Goal: Find contact information: Find contact information

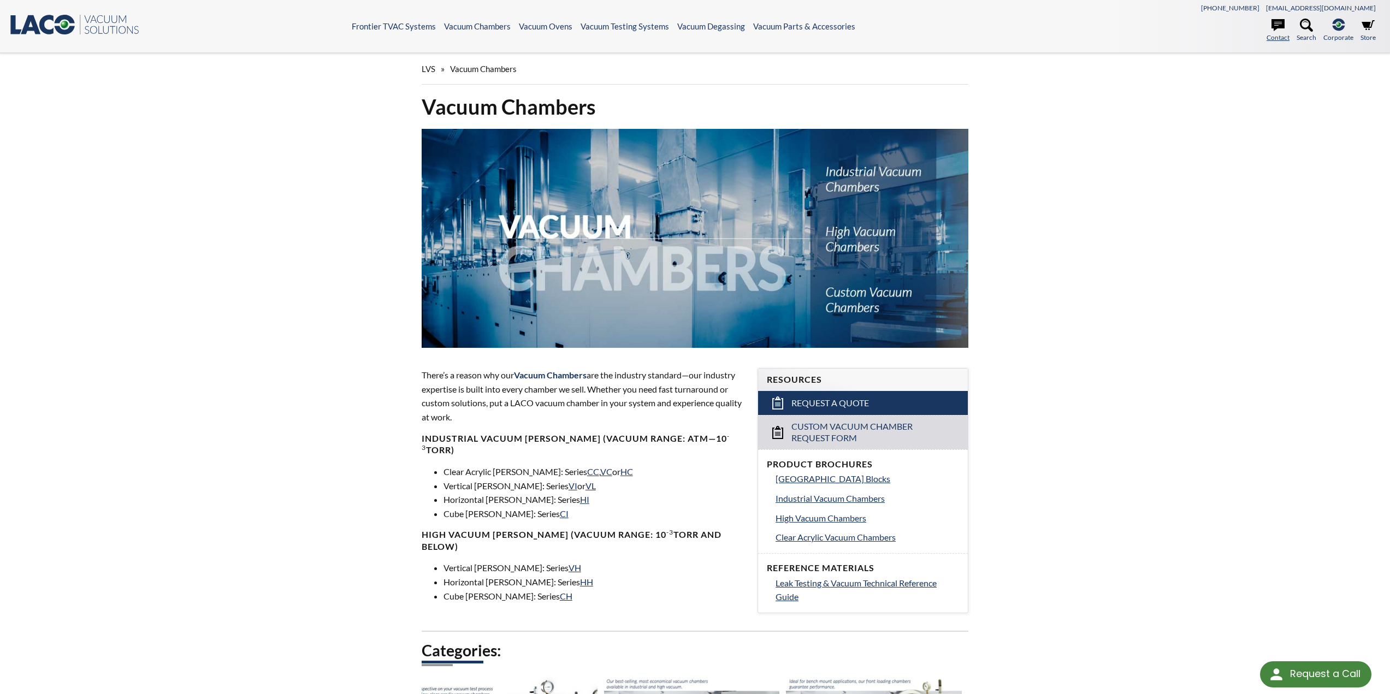
click at [1281, 35] on link "Contact" at bounding box center [1278, 31] width 23 height 24
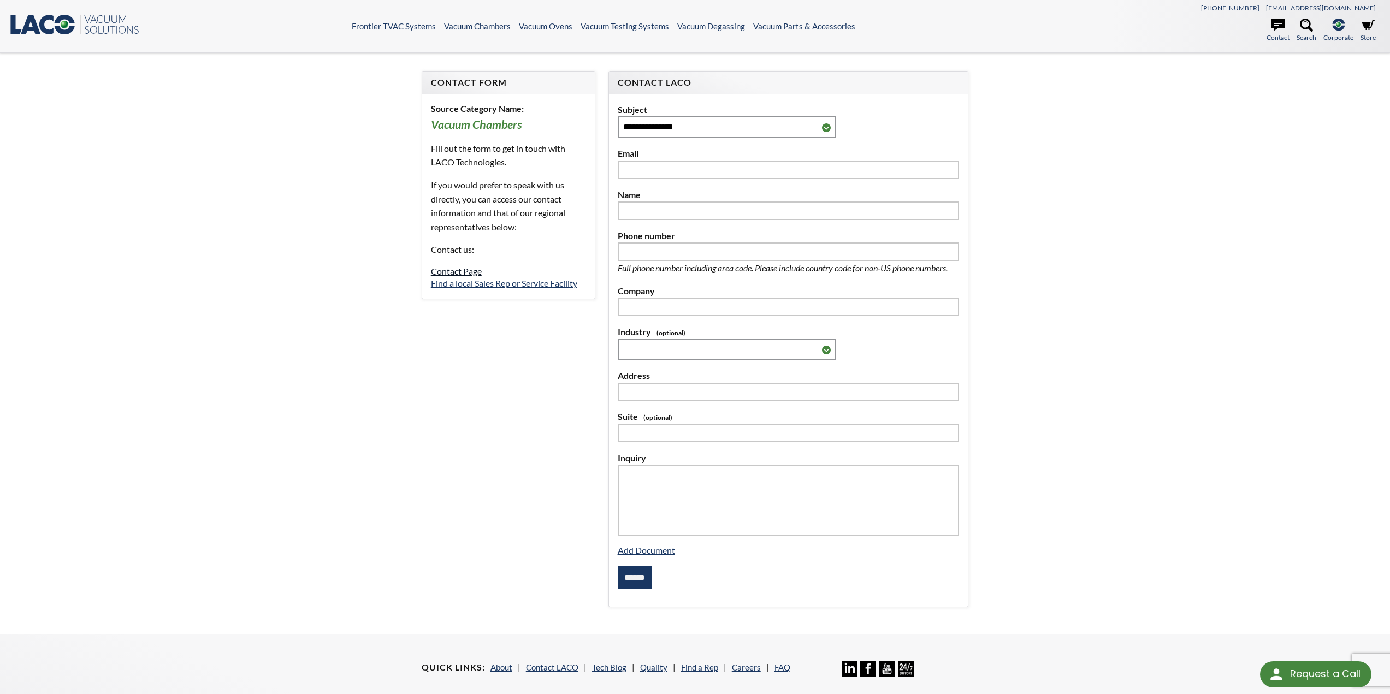
click at [460, 270] on link "Contact Page" at bounding box center [456, 271] width 51 height 10
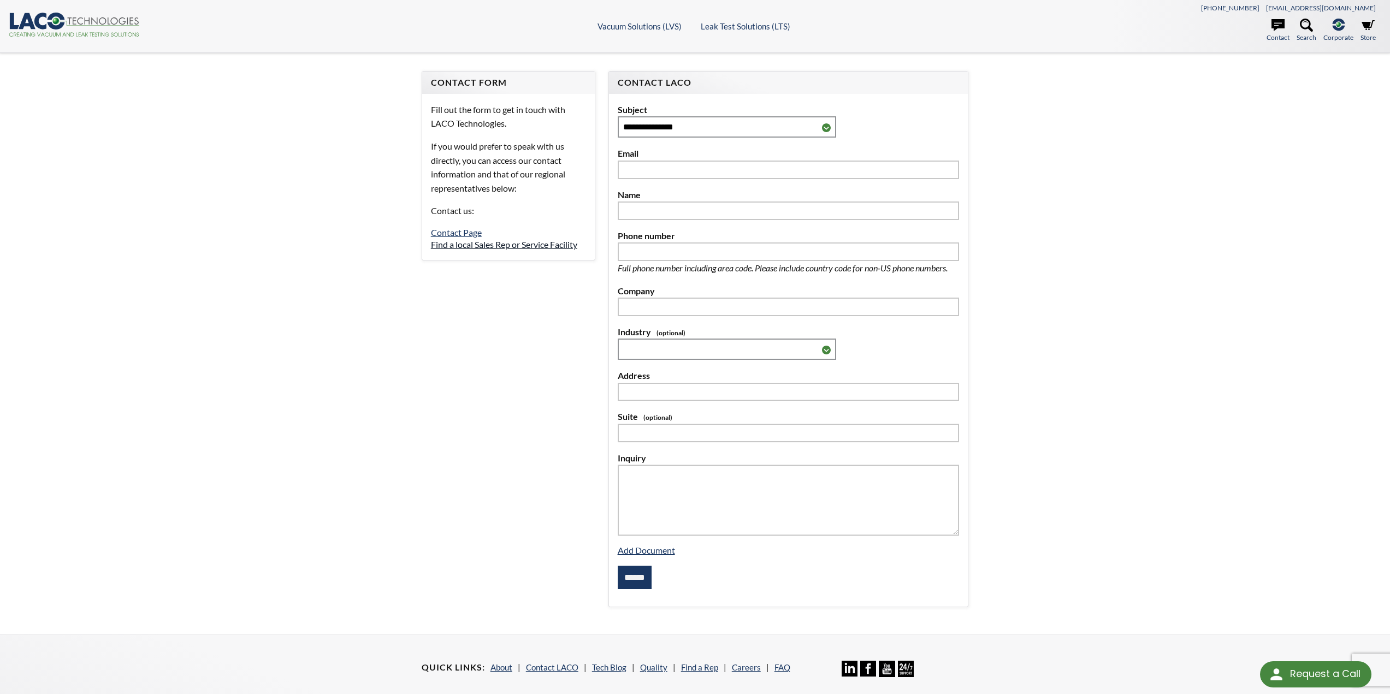
click at [478, 246] on link "Find a local Sales Rep or Service Facility" at bounding box center [504, 244] width 146 height 10
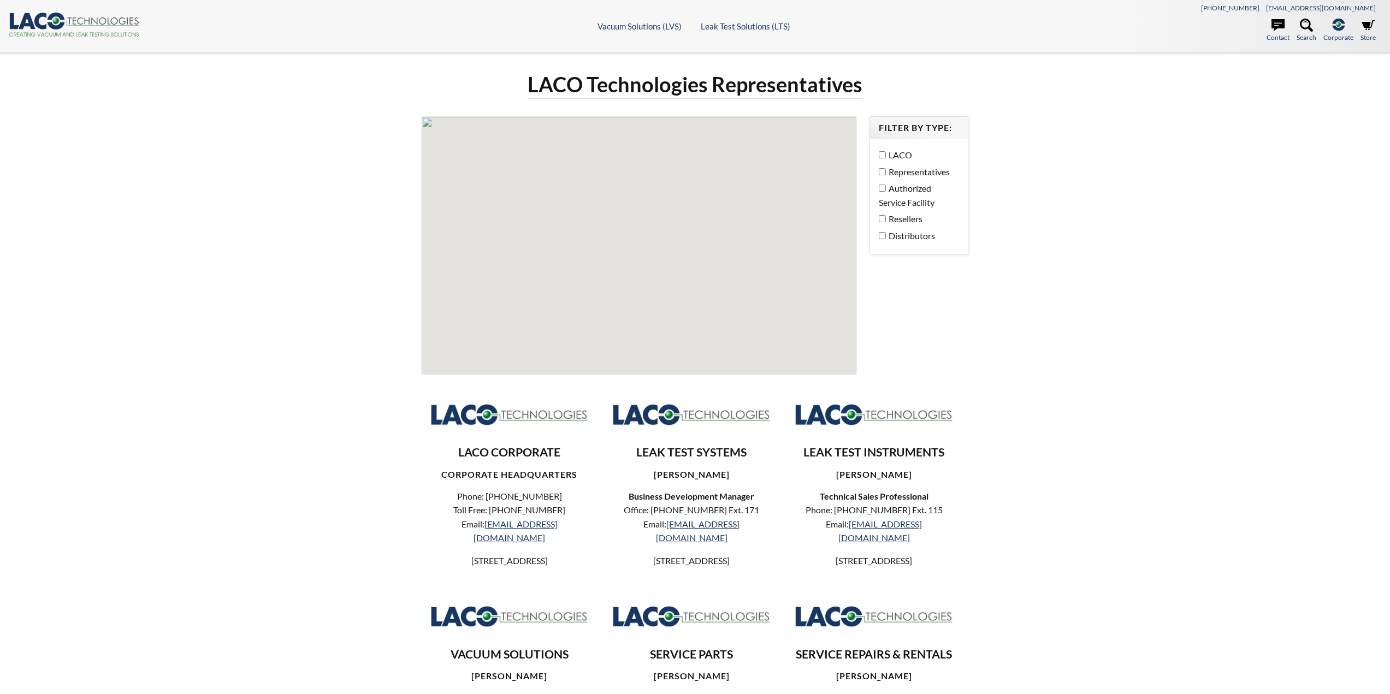
select select "Language Translate Widget"
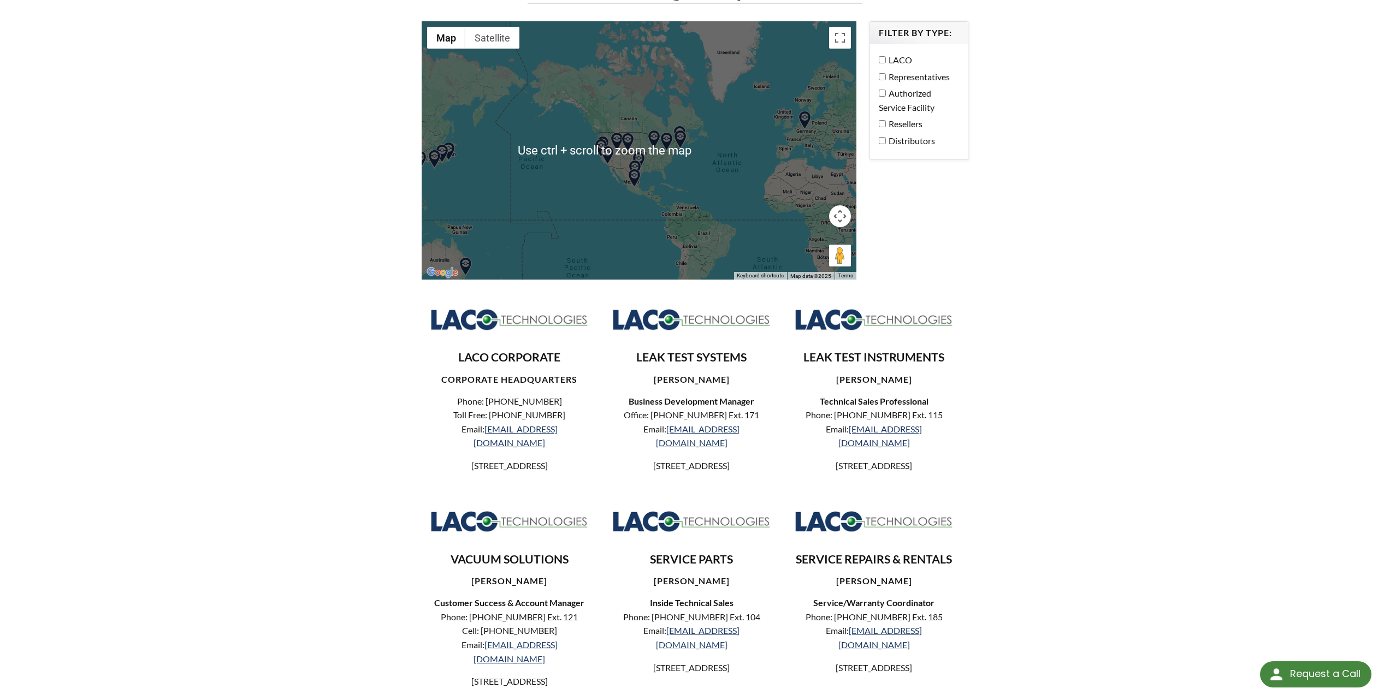
scroll to position [109, 0]
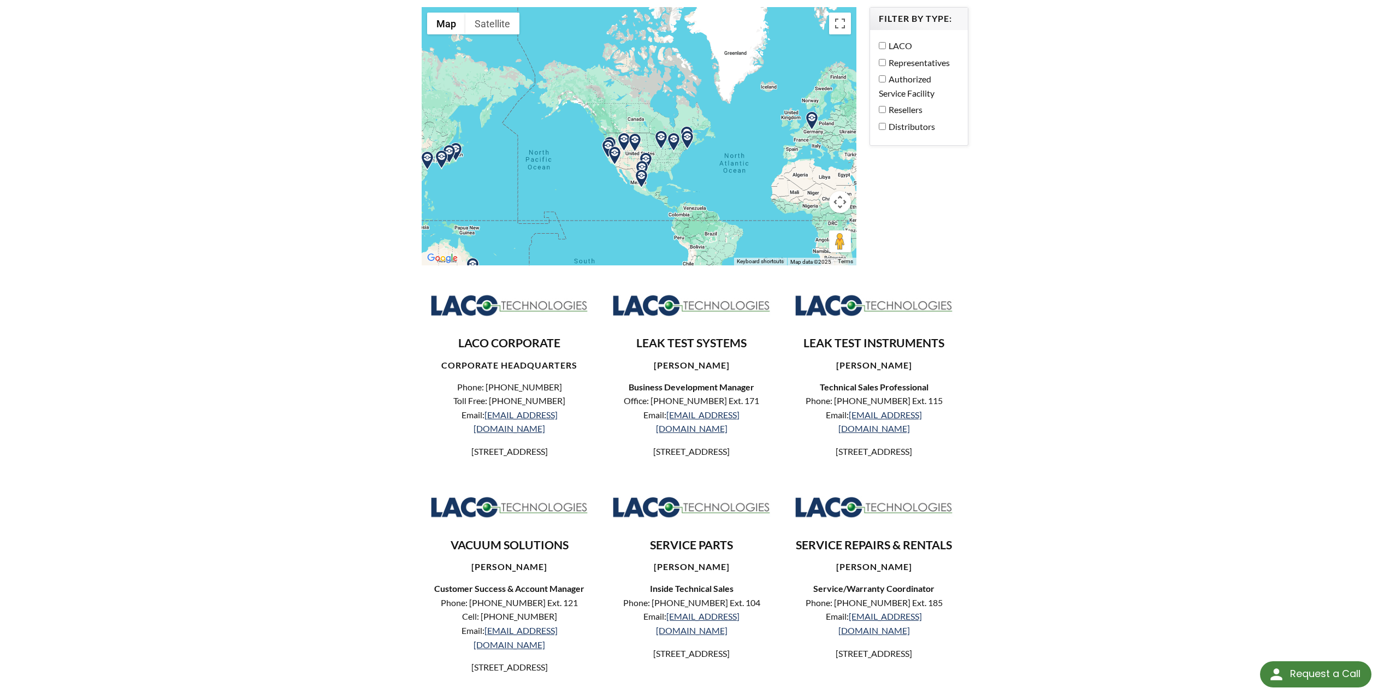
drag, startPoint x: 599, startPoint y: 146, endPoint x: 605, endPoint y: 163, distance: 17.8
click at [646, 151] on div "To navigate, press the arrow keys." at bounding box center [863, 151] width 435 height 0
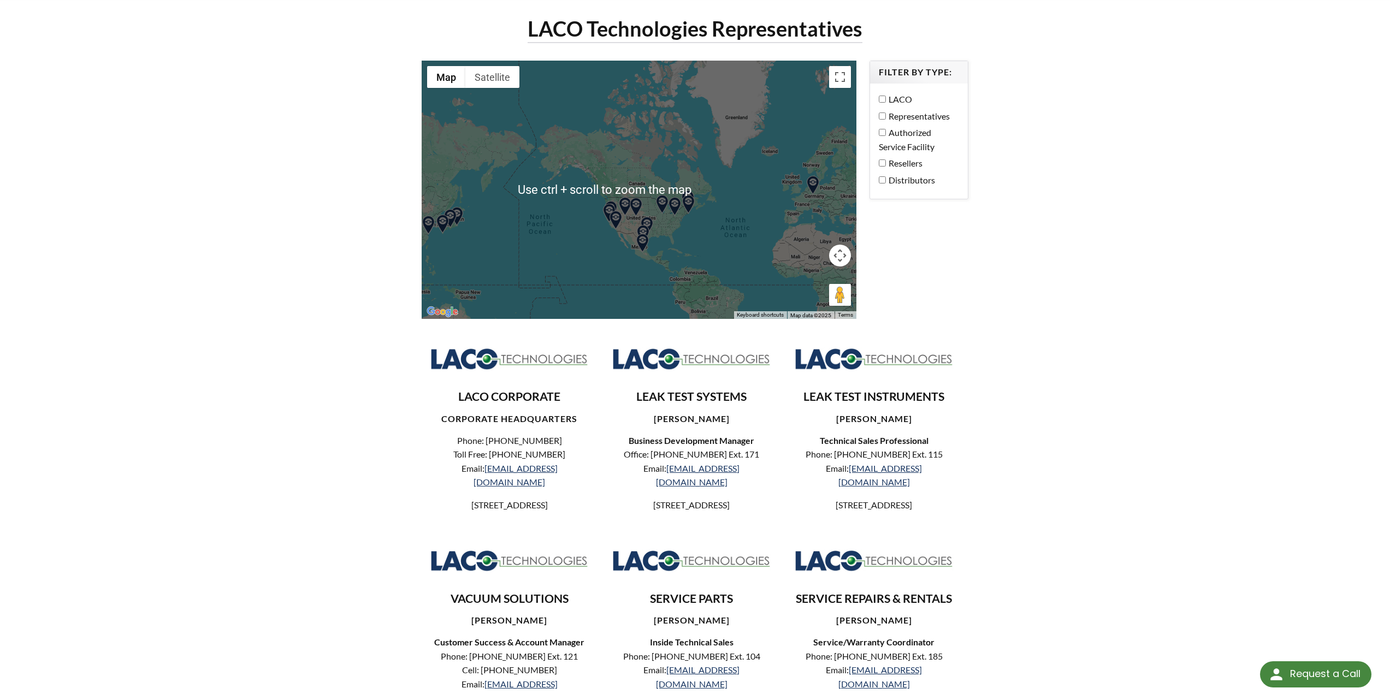
scroll to position [0, 0]
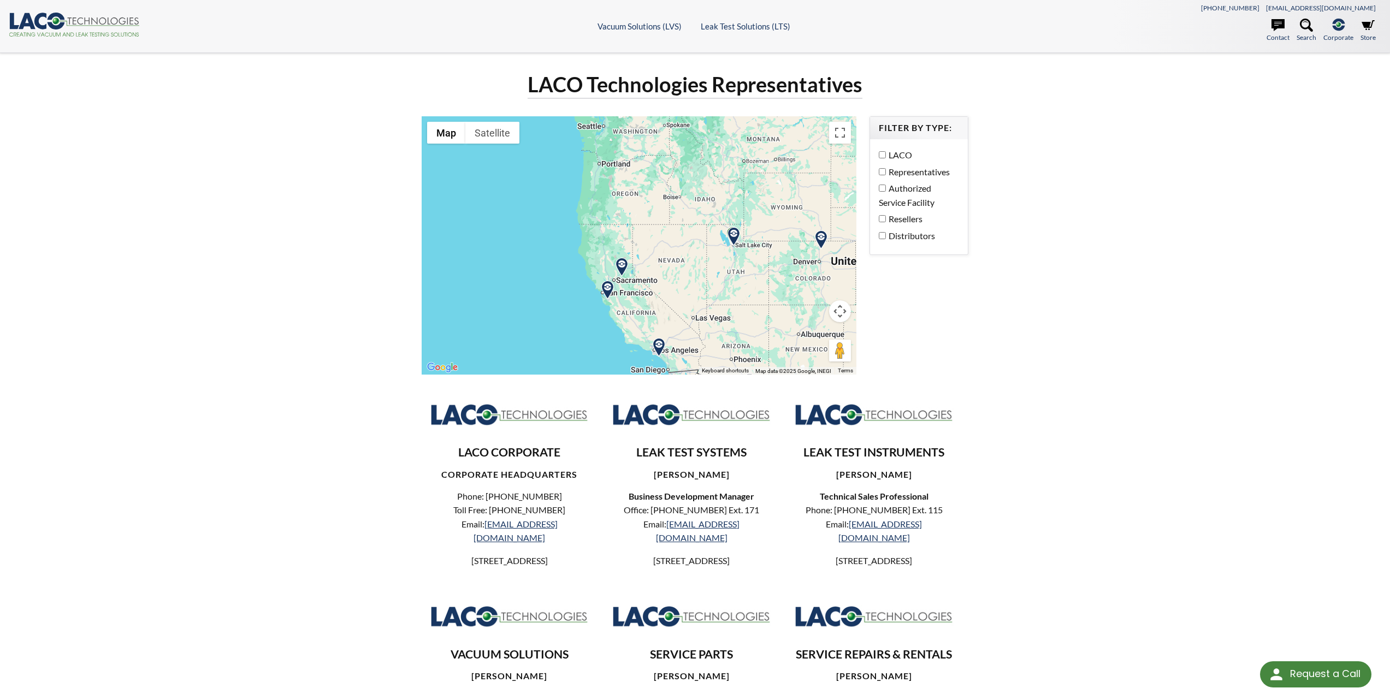
click at [607, 289] on img at bounding box center [607, 290] width 19 height 19
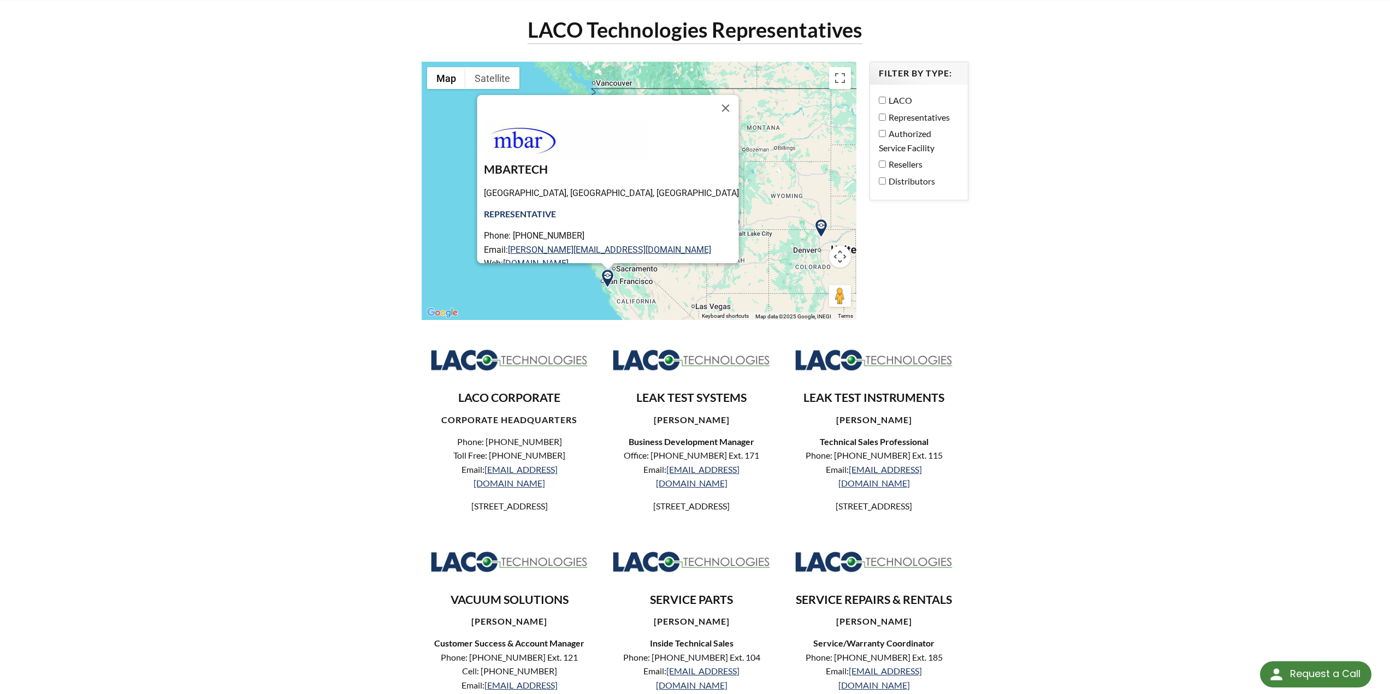
scroll to position [45, 0]
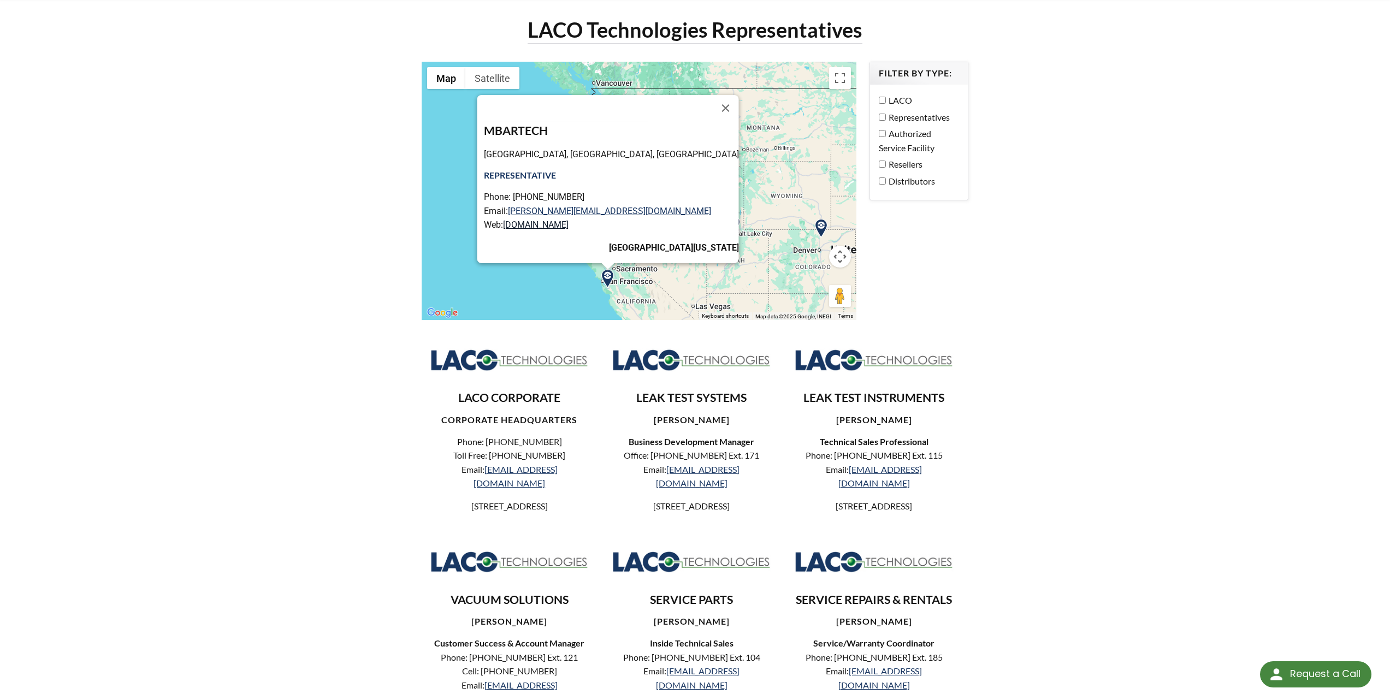
click at [568, 220] on link "www.mbartech.com" at bounding box center [535, 225] width 66 height 10
